Goal: Task Accomplishment & Management: Complete application form

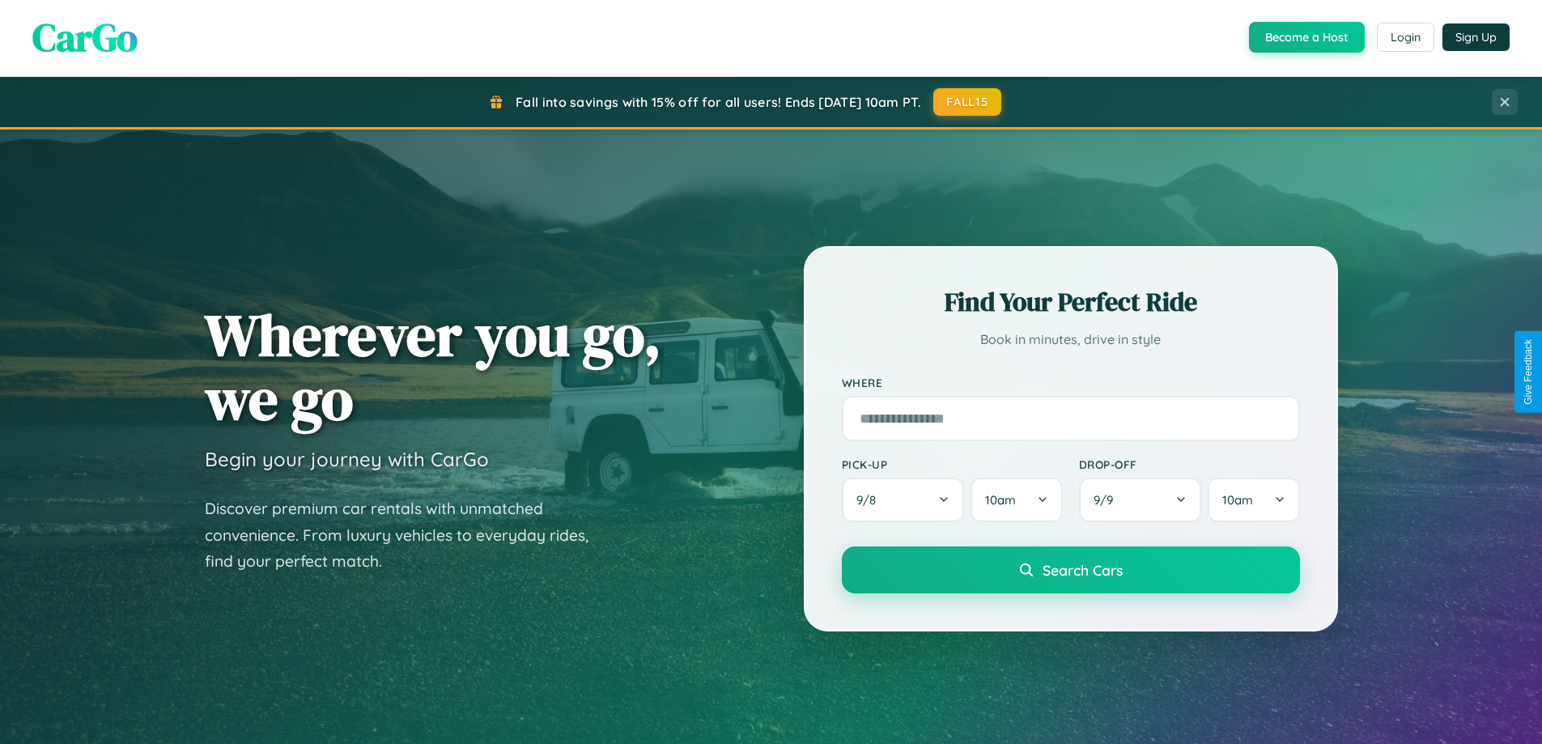
scroll to position [1114, 0]
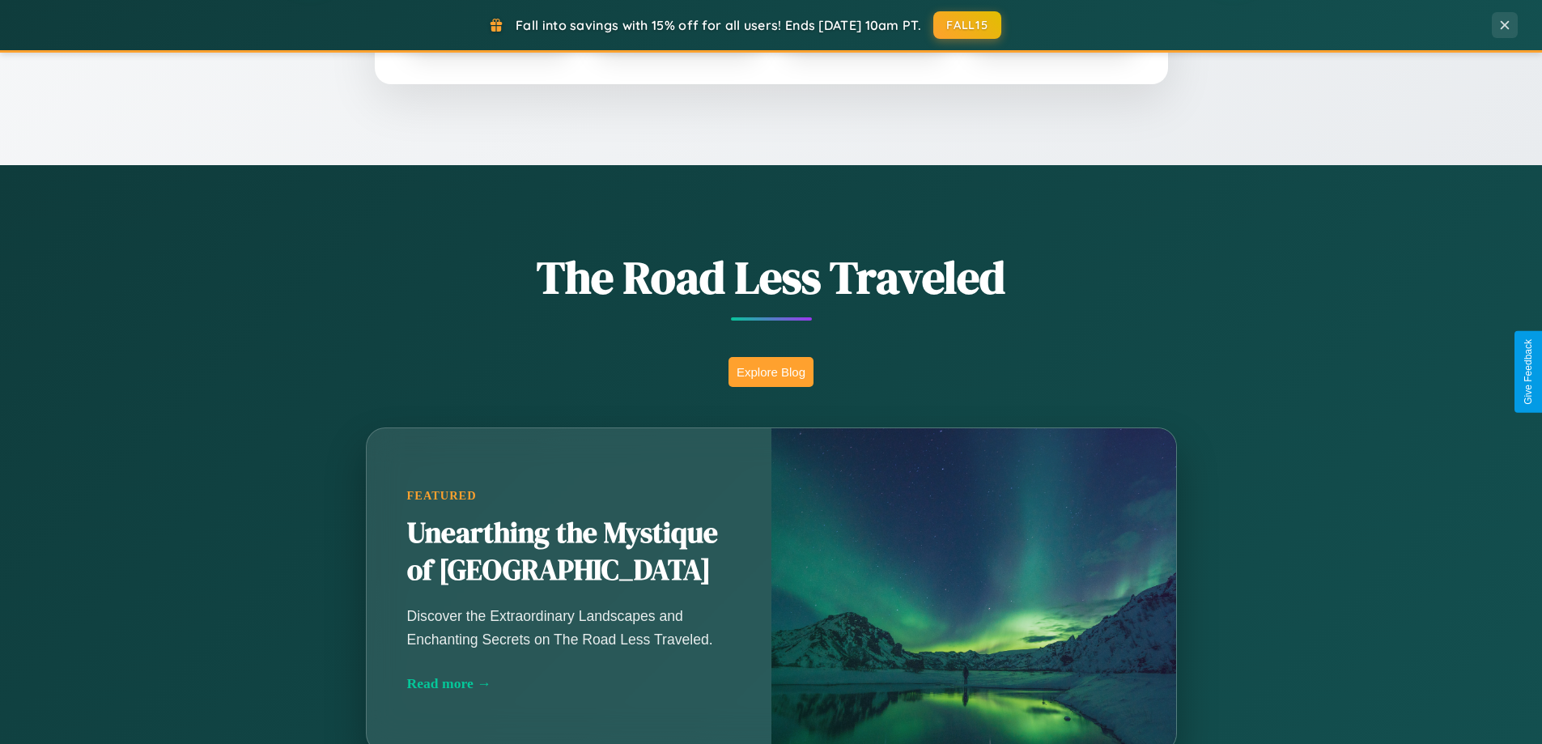
click at [770, 371] on button "Explore Blog" at bounding box center [770, 372] width 85 height 30
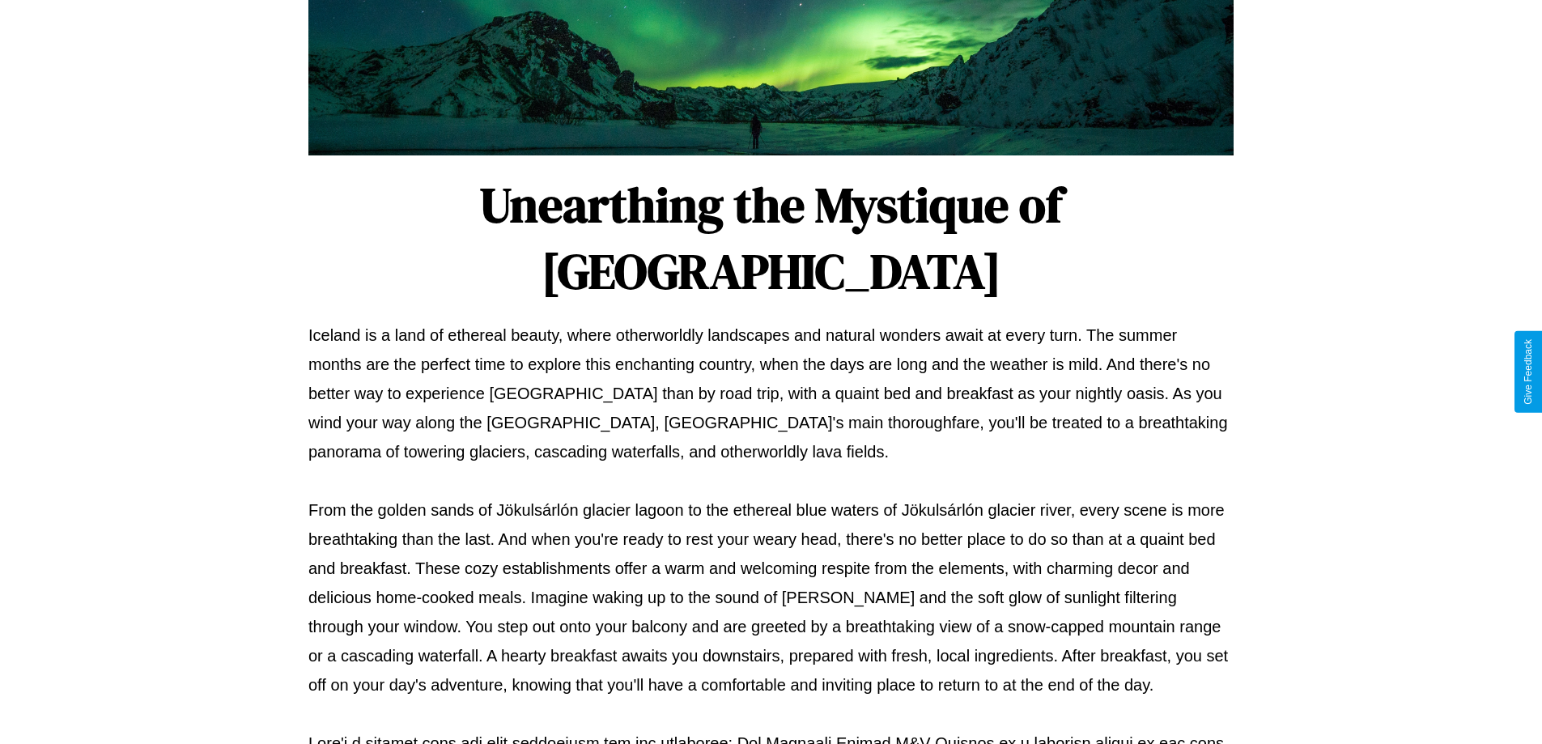
scroll to position [524, 0]
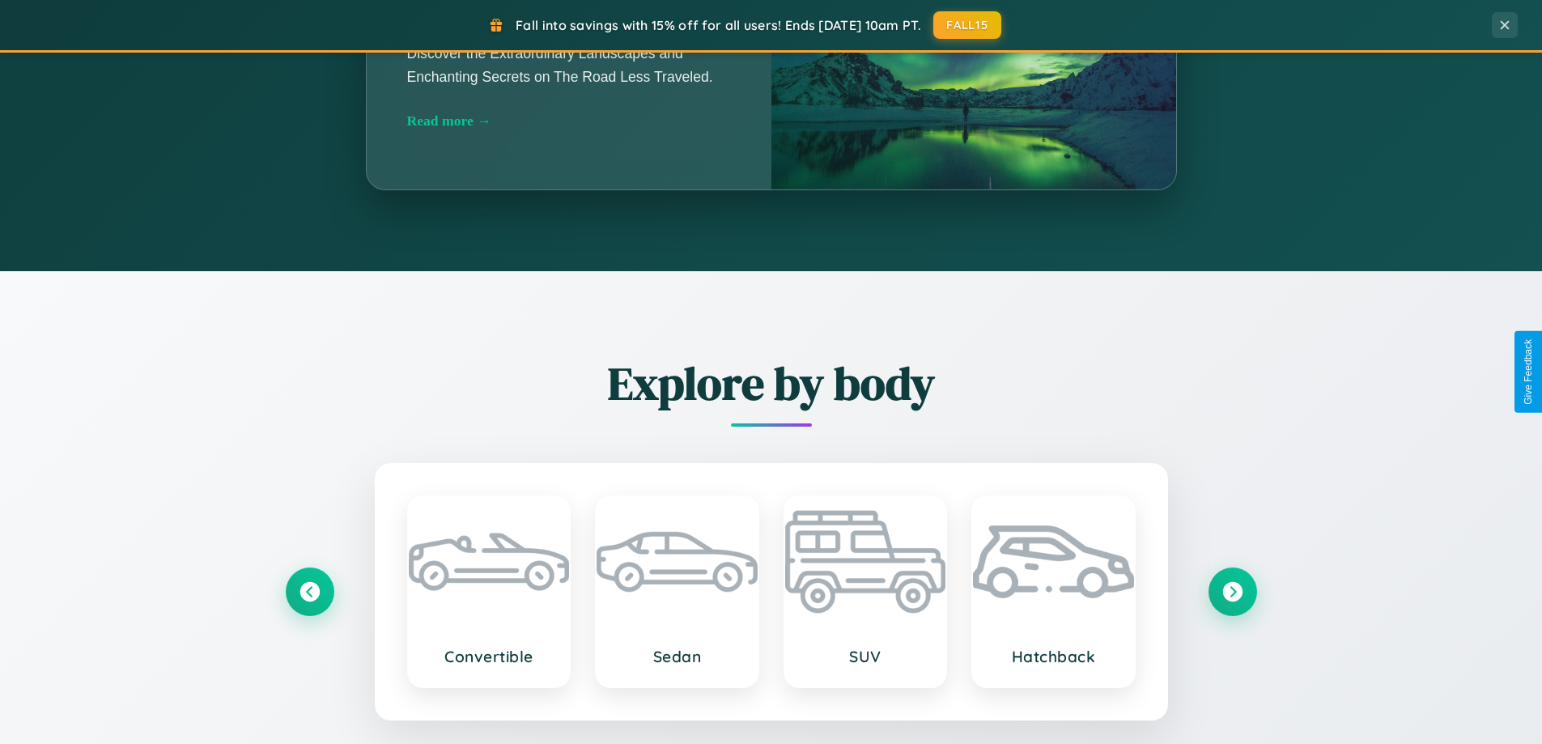
scroll to position [2600, 0]
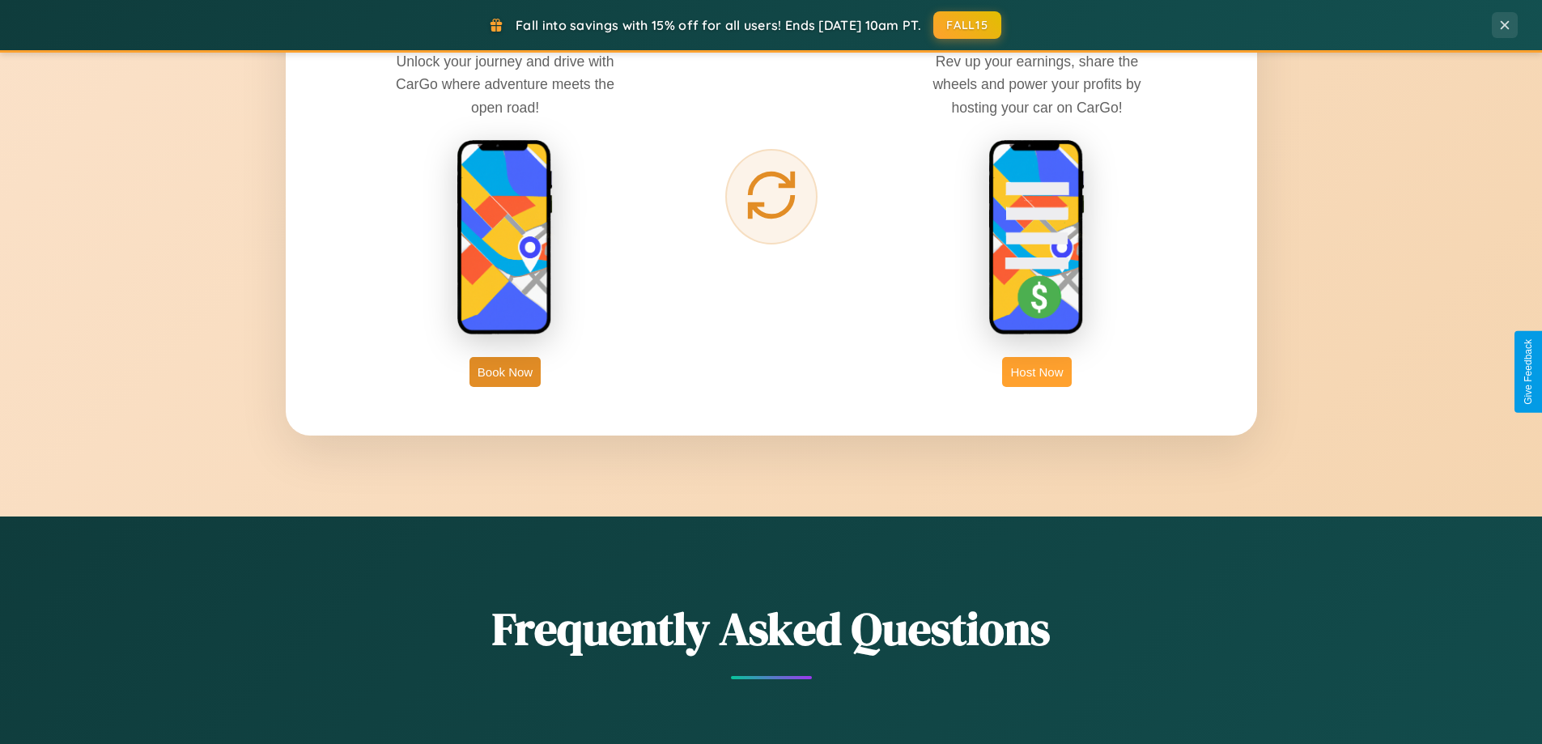
click at [1037, 371] on button "Host Now" at bounding box center [1036, 372] width 69 height 30
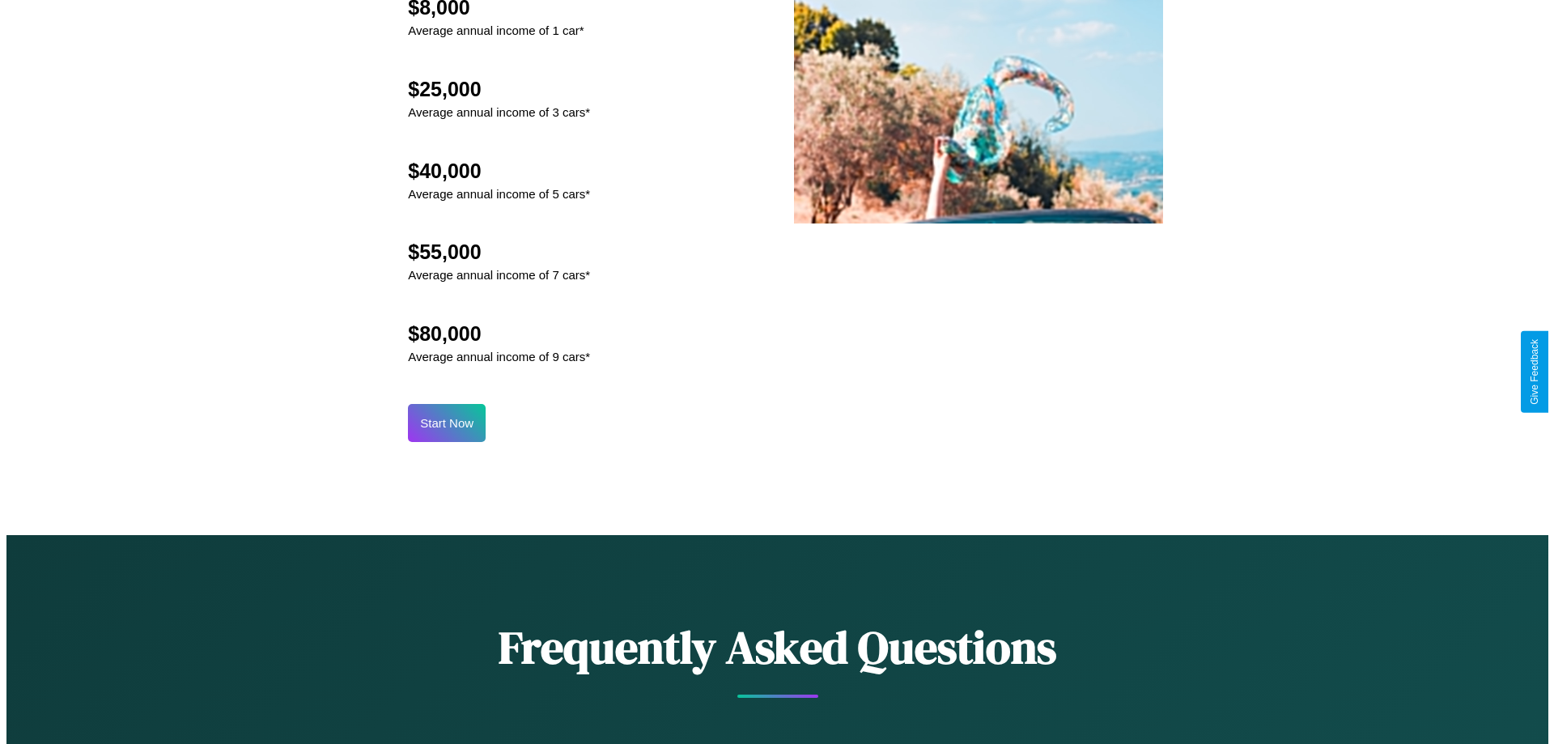
scroll to position [1687, 0]
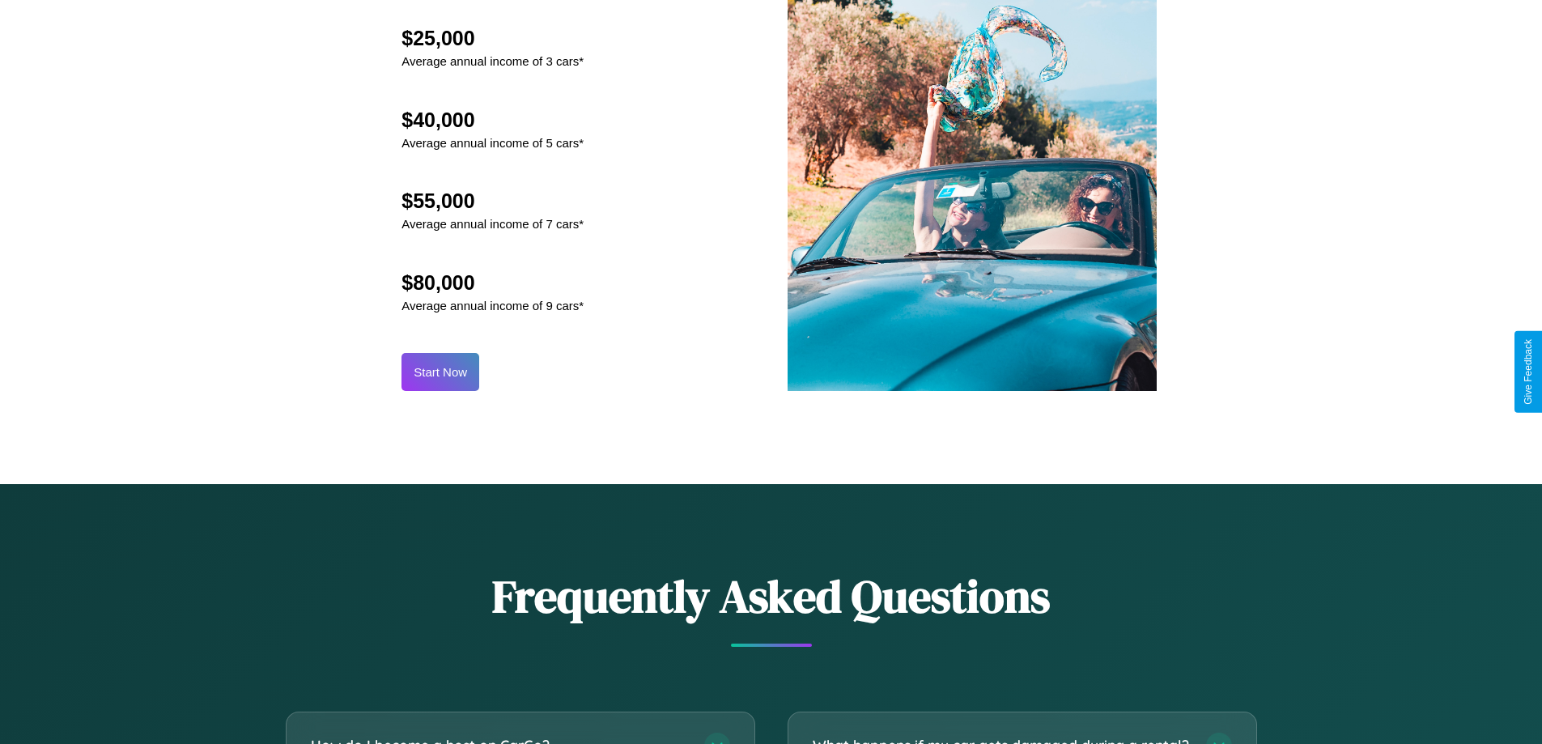
click at [440, 371] on button "Start Now" at bounding box center [440, 372] width 78 height 38
